Goal: Task Accomplishment & Management: Use online tool/utility

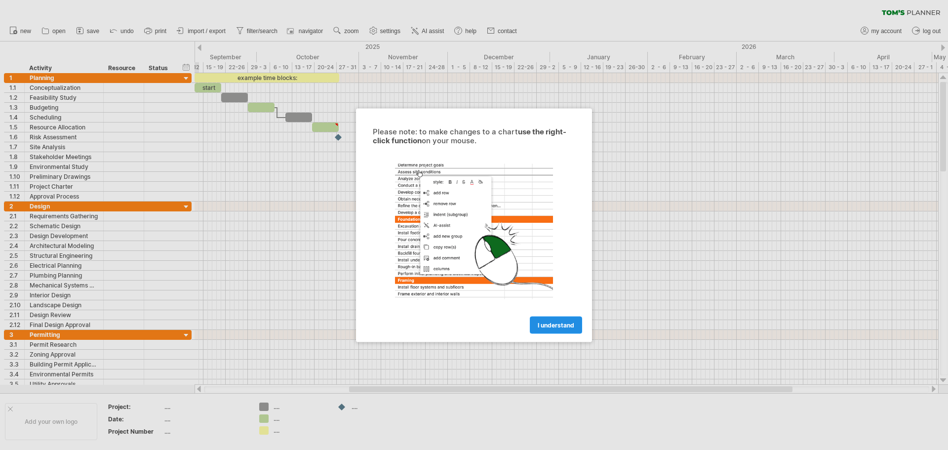
click at [550, 324] on span "I understand" at bounding box center [556, 324] width 37 height 7
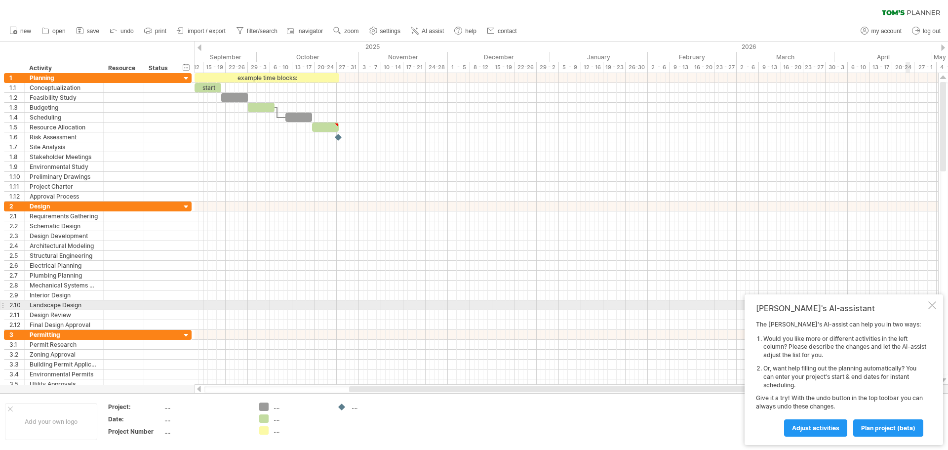
click at [930, 308] on div at bounding box center [932, 305] width 8 height 8
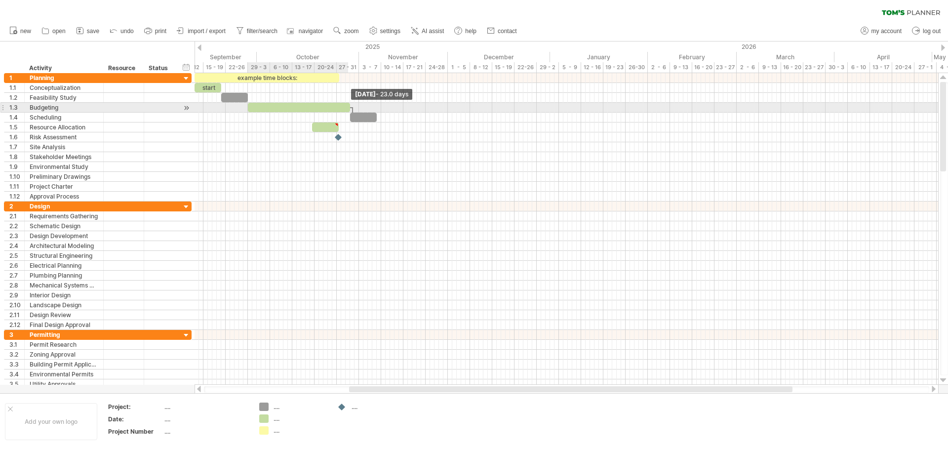
drag, startPoint x: 276, startPoint y: 106, endPoint x: 351, endPoint y: 104, distance: 75.1
click at [351, 104] on span at bounding box center [350, 107] width 4 height 9
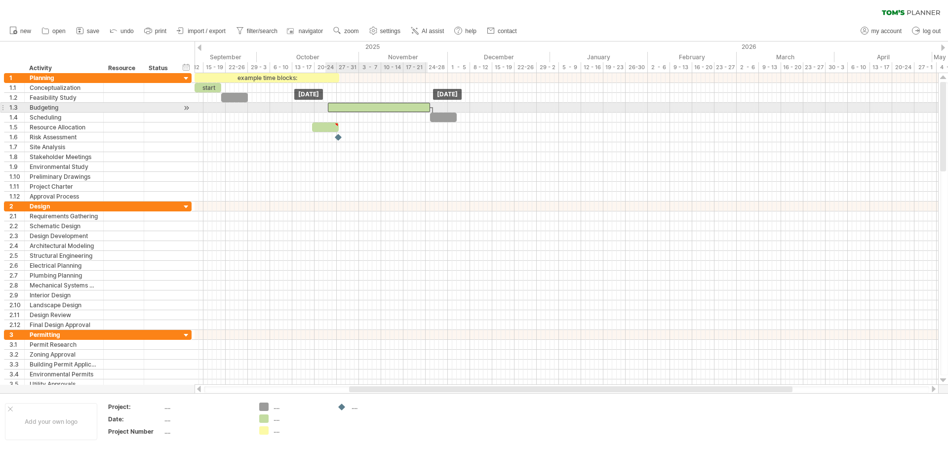
drag, startPoint x: 297, startPoint y: 105, endPoint x: 377, endPoint y: 109, distance: 79.6
click at [377, 109] on div at bounding box center [379, 107] width 102 height 9
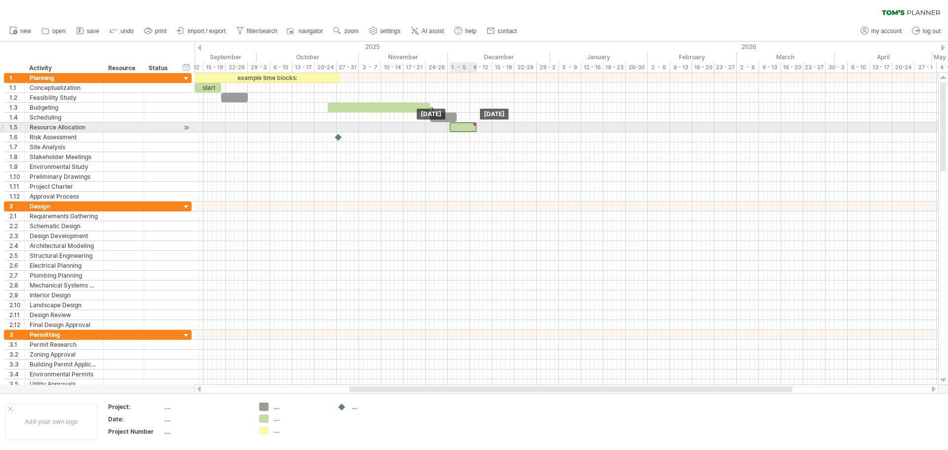
drag, startPoint x: 329, startPoint y: 125, endPoint x: 466, endPoint y: 128, distance: 137.3
click at [466, 128] on div at bounding box center [463, 126] width 27 height 9
type textarea "**********"
click at [69, 128] on div "Resource Allocation" at bounding box center [64, 126] width 69 height 9
click at [185, 128] on div at bounding box center [186, 127] width 9 height 10
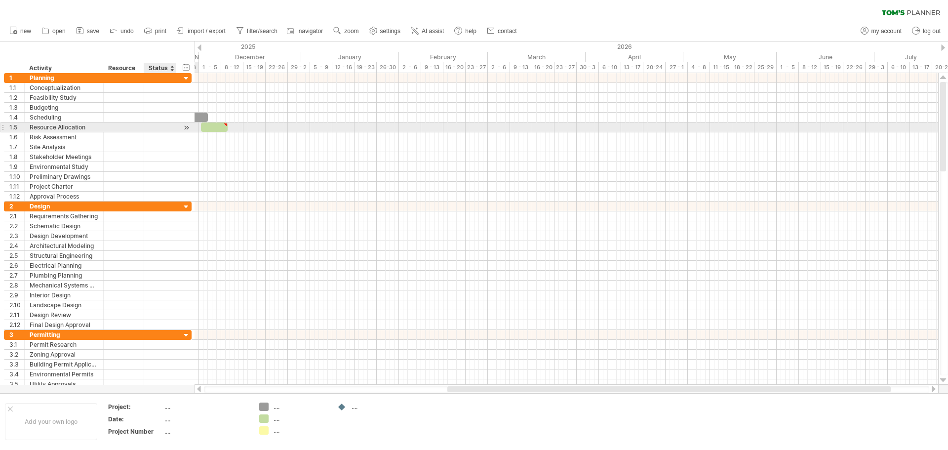
click at [185, 128] on div at bounding box center [186, 127] width 9 height 10
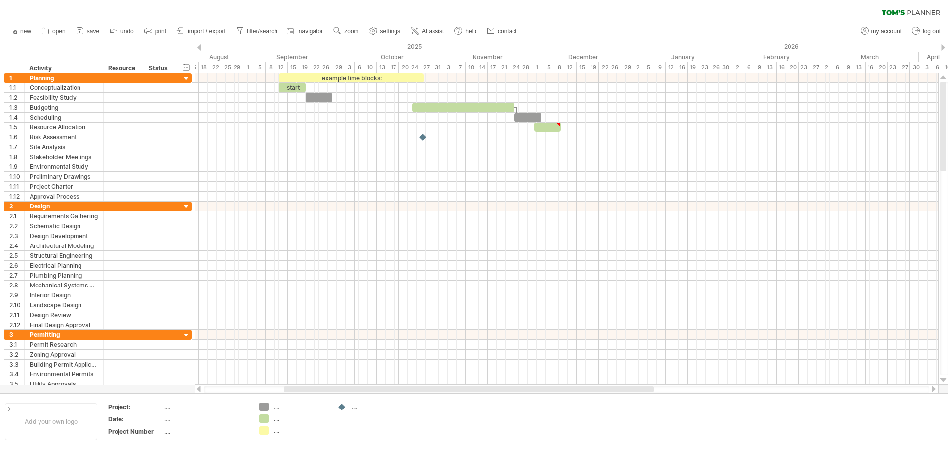
drag, startPoint x: 464, startPoint y: 390, endPoint x: 309, endPoint y: 385, distance: 155.1
click at [309, 385] on div at bounding box center [567, 389] width 744 height 10
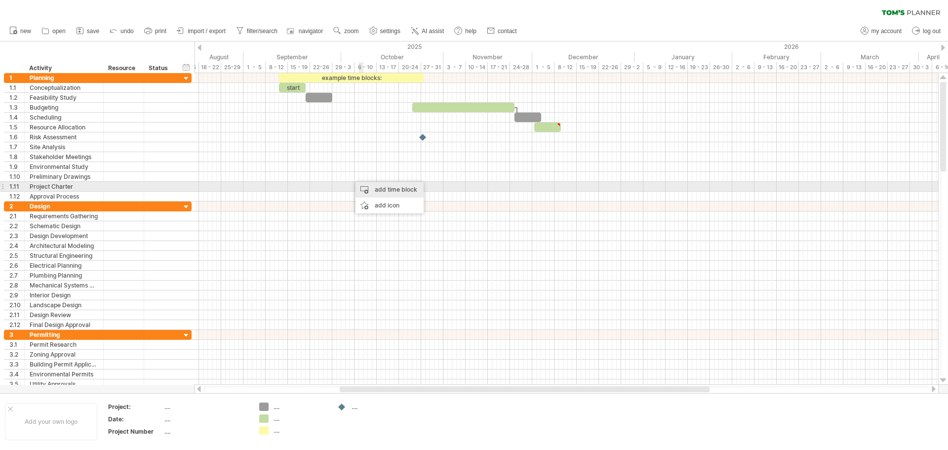
click at [387, 186] on div "add time block" at bounding box center [390, 190] width 68 height 16
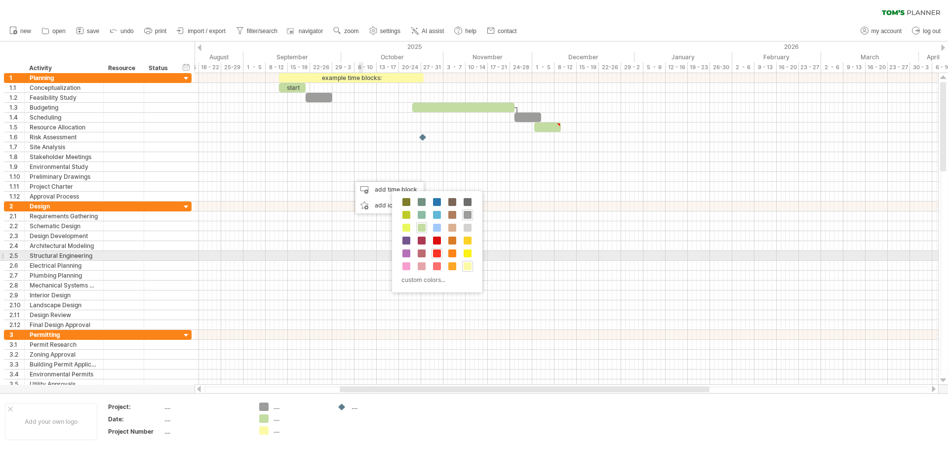
click at [436, 253] on span at bounding box center [437, 253] width 8 height 8
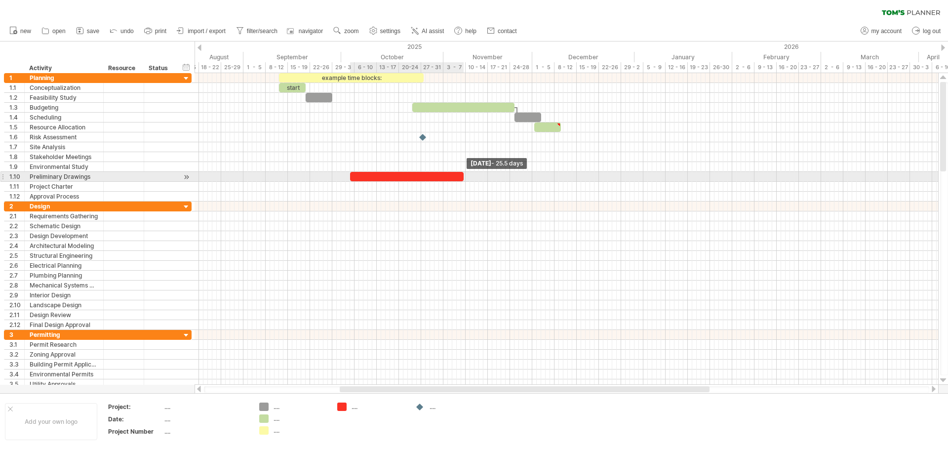
drag, startPoint x: 353, startPoint y: 176, endPoint x: 463, endPoint y: 175, distance: 110.1
click at [463, 175] on div at bounding box center [407, 176] width 114 height 9
click at [423, 176] on div at bounding box center [408, 176] width 116 height 9
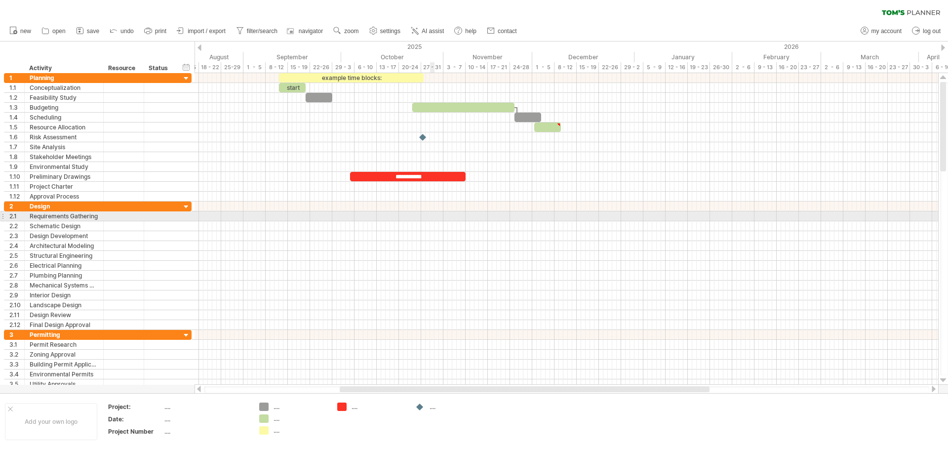
click at [431, 218] on div at bounding box center [567, 216] width 744 height 10
